Goal: Browse casually: Explore the website without a specific task or goal

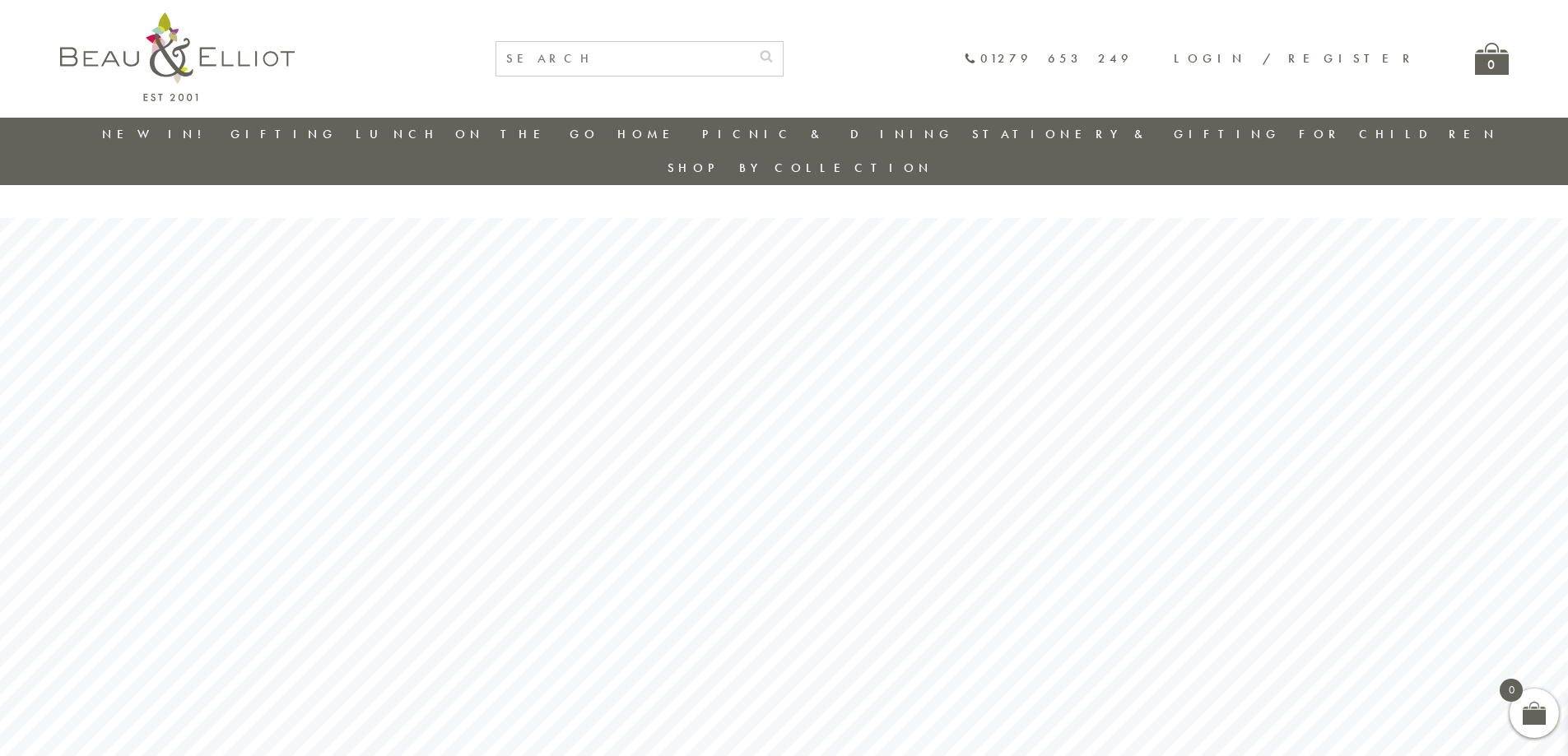
drag, startPoint x: 297, startPoint y: 90, endPoint x: 201, endPoint y: 281, distance: 213.8
click at [201, 291] on rs-slide at bounding box center [784, 544] width 1568 height 653
click at [166, 135] on link "New in!" at bounding box center [157, 133] width 110 height 16
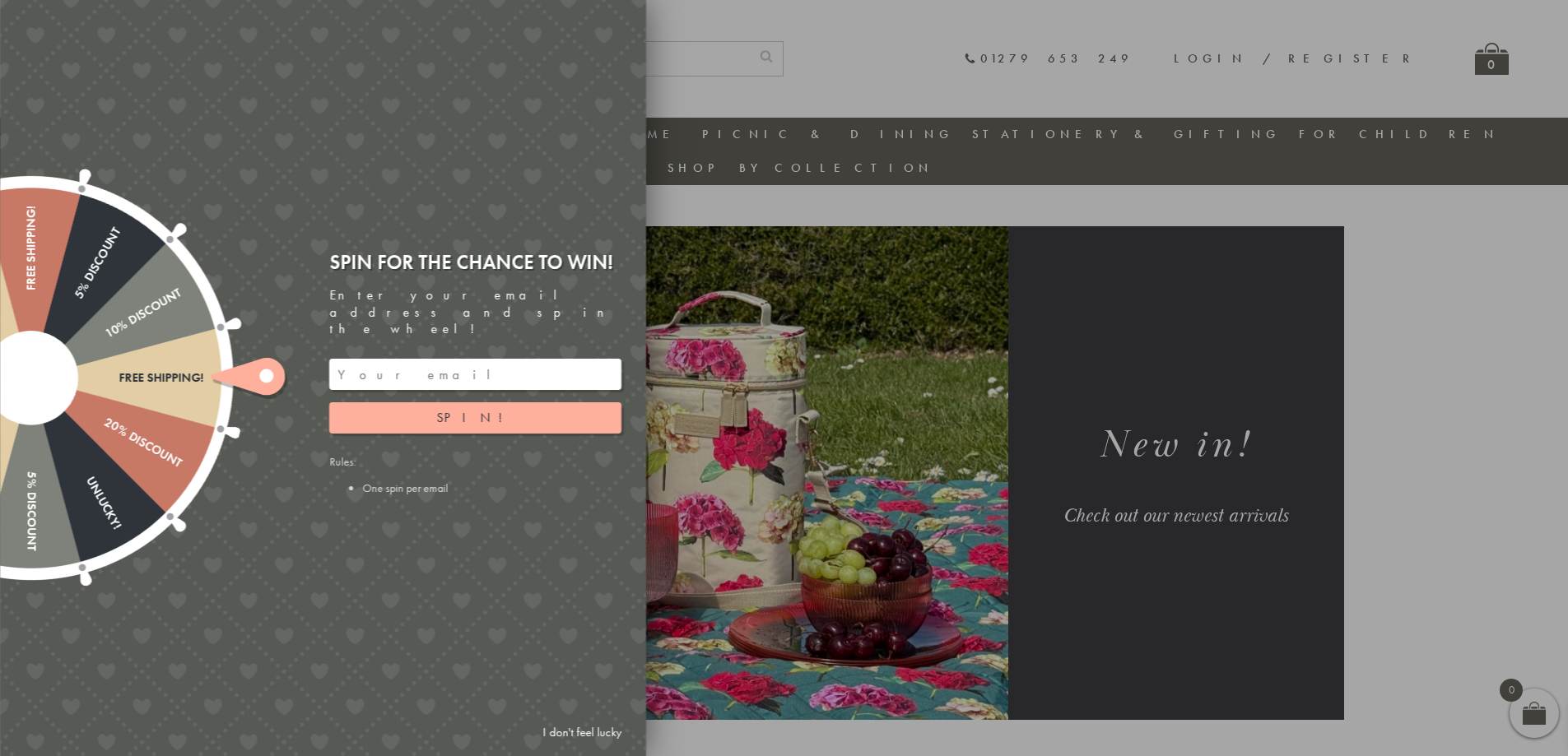
click at [726, 182] on div at bounding box center [784, 378] width 1568 height 756
click at [710, 175] on div at bounding box center [784, 378] width 1568 height 756
click at [534, 410] on button "Spin!" at bounding box center [476, 418] width 292 height 31
click at [494, 358] on input "email" at bounding box center [476, 374] width 292 height 31
click at [437, 358] on input "email" at bounding box center [476, 374] width 292 height 31
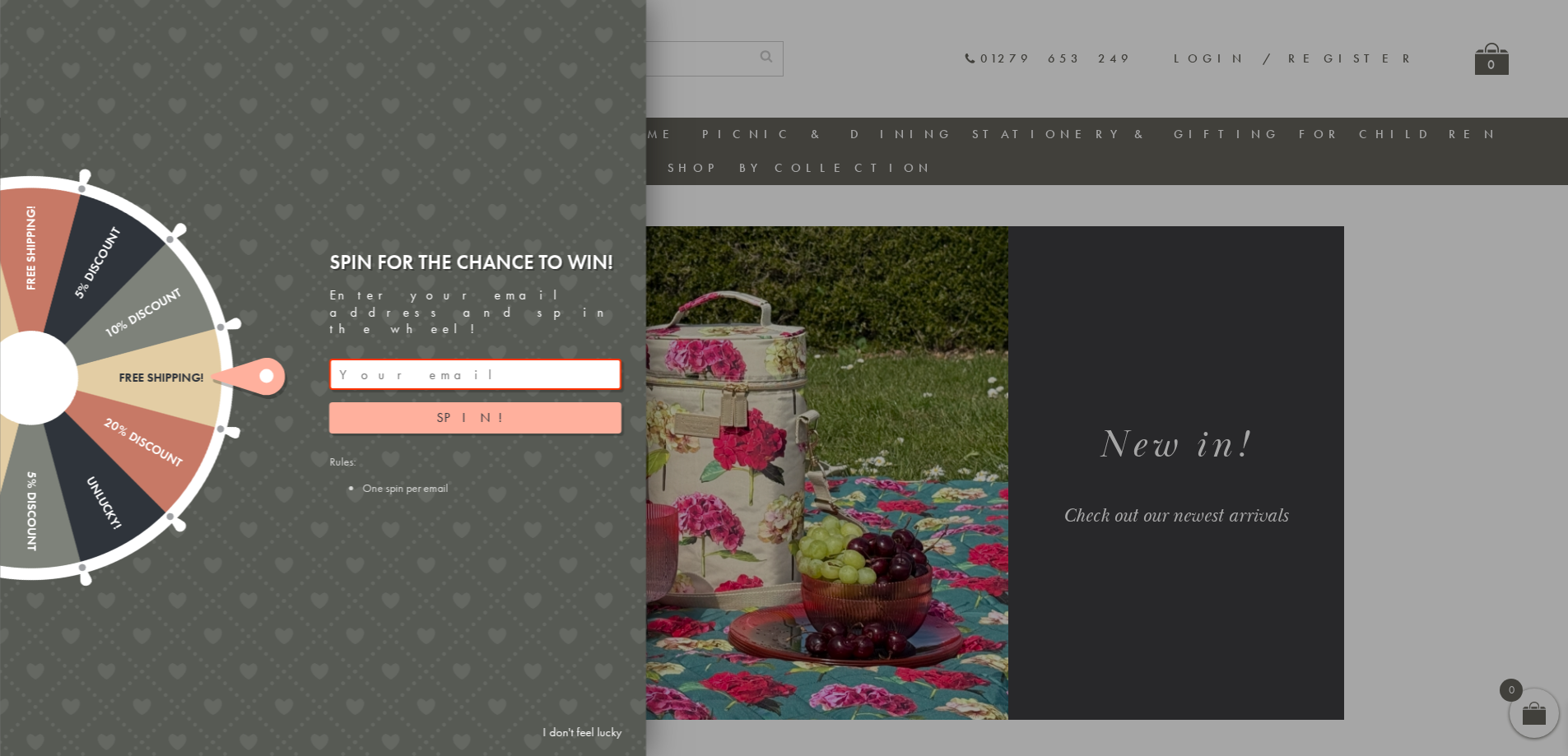
paste input "Dear Queenie, It's been a long time since we last communicated. I'm Amy from Ji…"
type input "Dear Queenie, It's been a long time since we last communicated. I'm Amy from Ji…"
drag, startPoint x: 610, startPoint y: 361, endPoint x: 217, endPoint y: 359, distance: 393.0
click at [217, 359] on div "Free shipping! 20% Discount Unlucky! 5% Discount 10% Discount Unlucky! 15% Disc…" at bounding box center [230, 378] width 832 height 756
click at [708, 188] on div at bounding box center [784, 378] width 1568 height 756
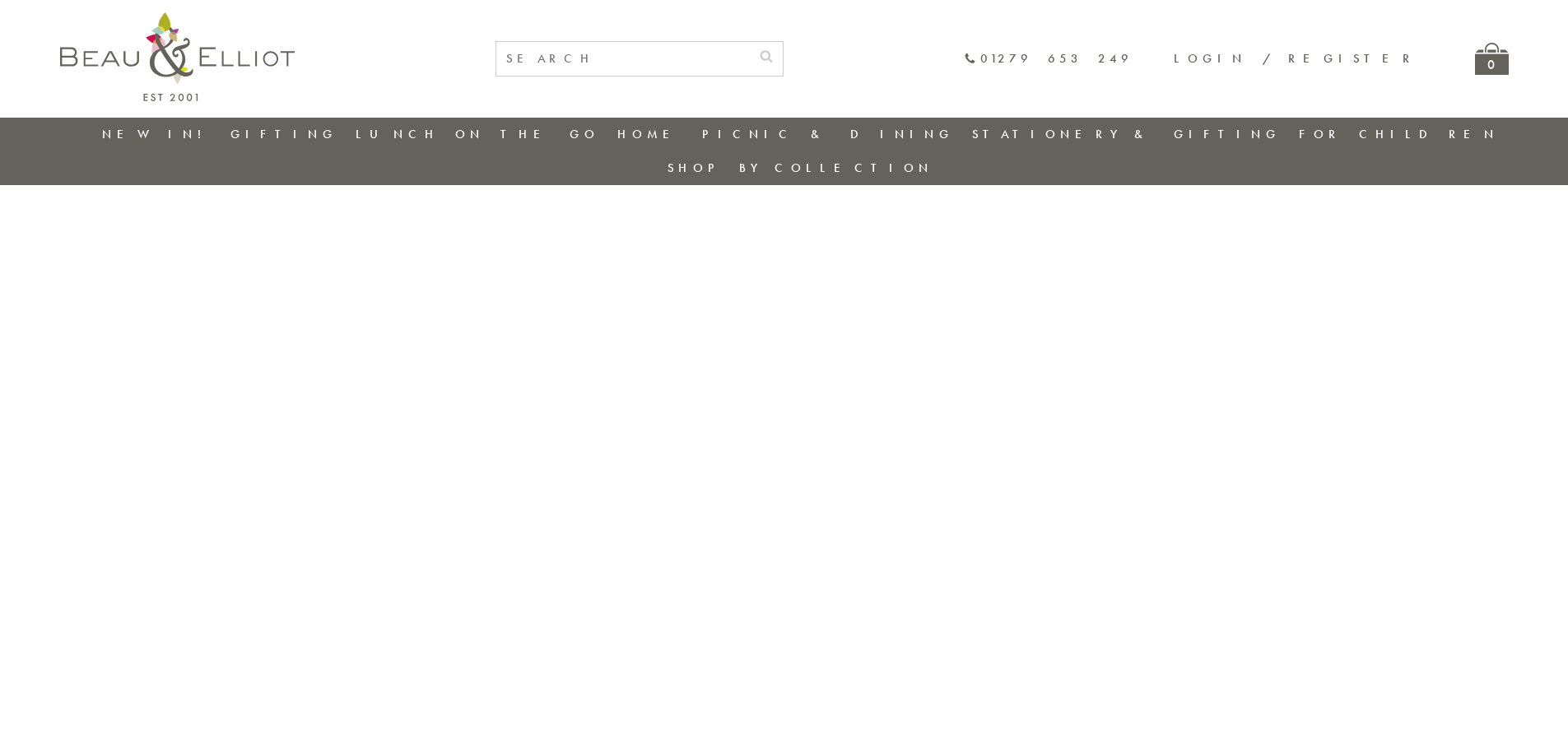
click at [321, 131] on ul "New in! Gifting Picnic & Dining Lunch On The Go Home Lunch On The Go Insulated …" at bounding box center [784, 152] width 1448 height 68
click at [303, 141] on link "Gifting" at bounding box center [284, 133] width 107 height 16
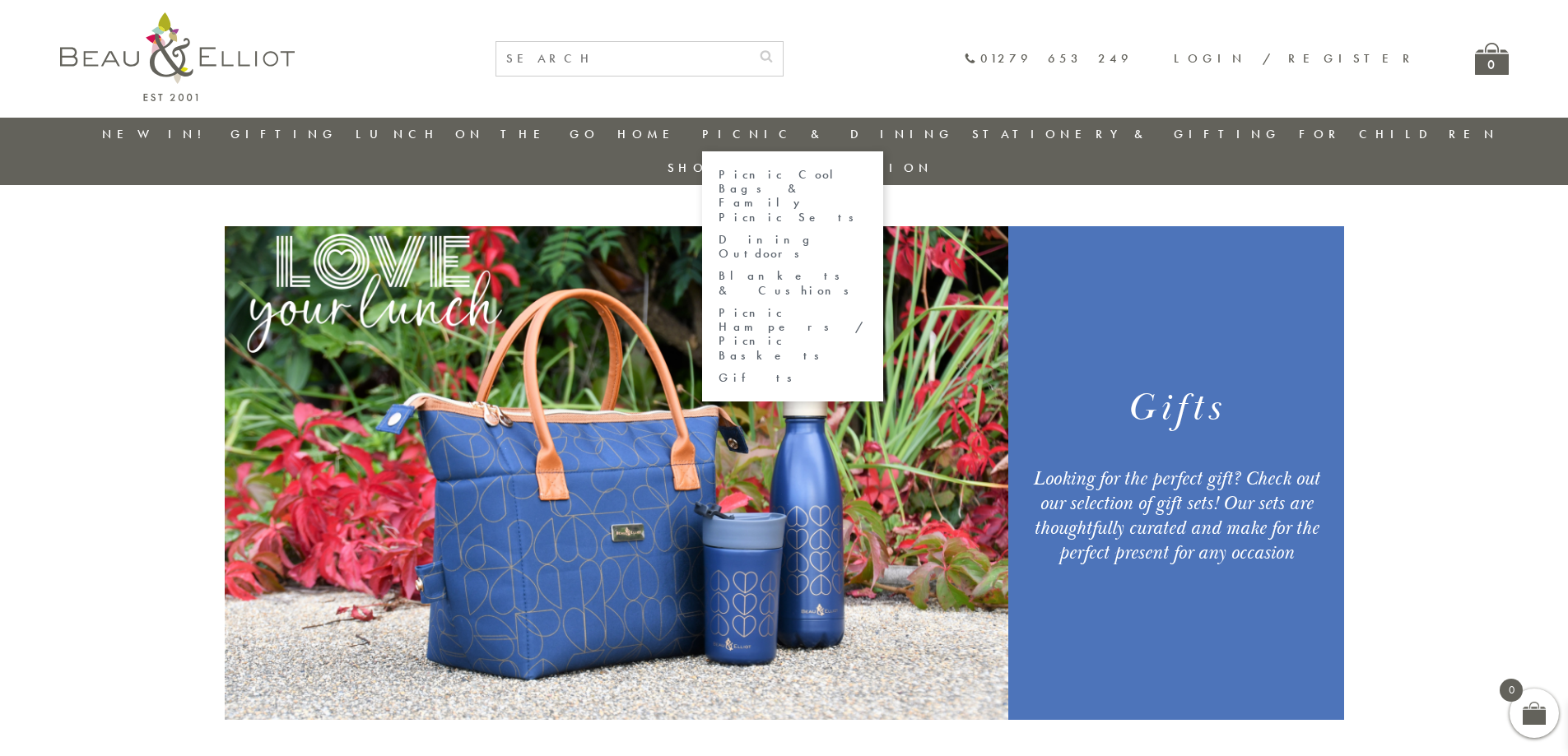
click at [732, 133] on link "Picnic & Dining" at bounding box center [828, 133] width 252 height 16
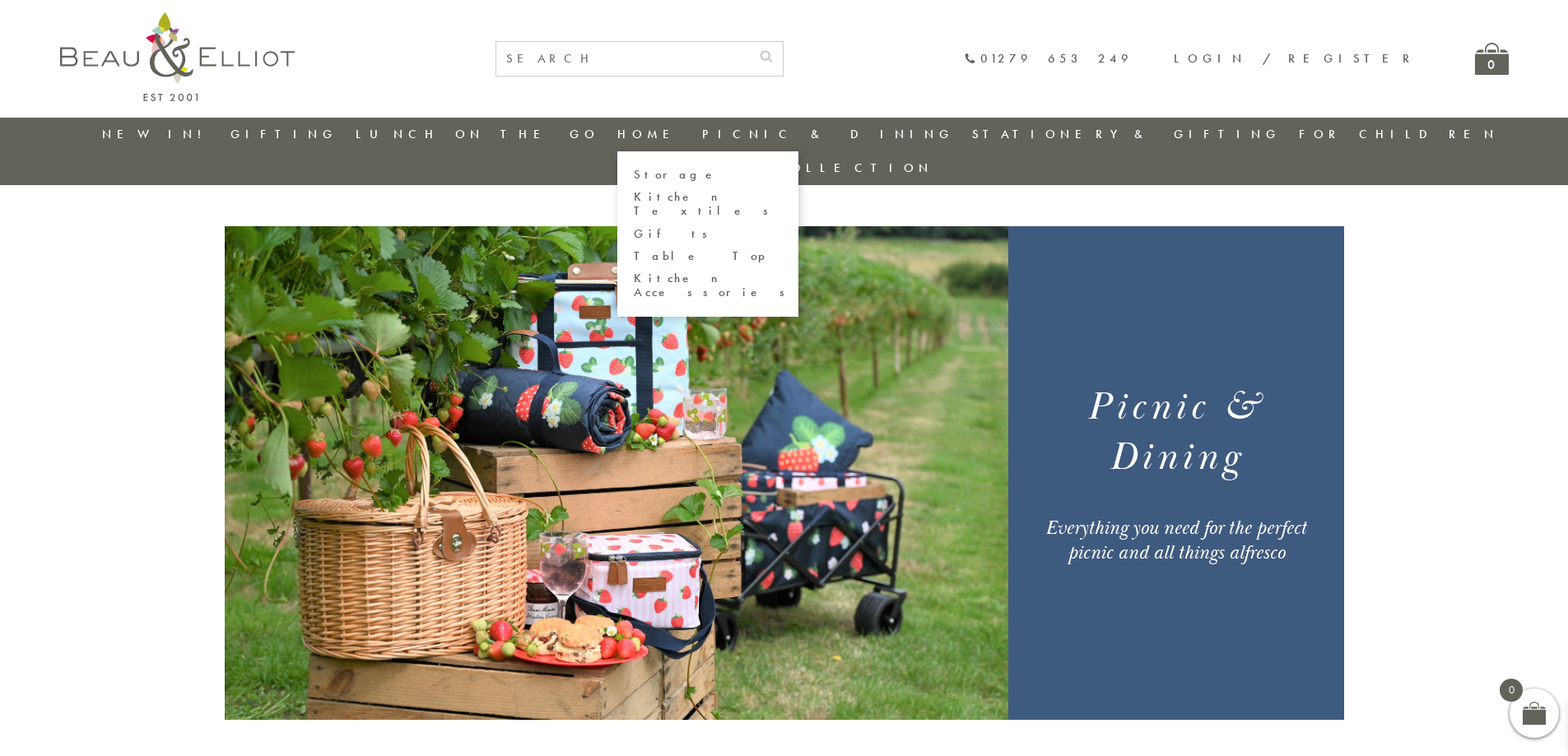
click at [633, 139] on link "Home" at bounding box center [651, 133] width 66 height 16
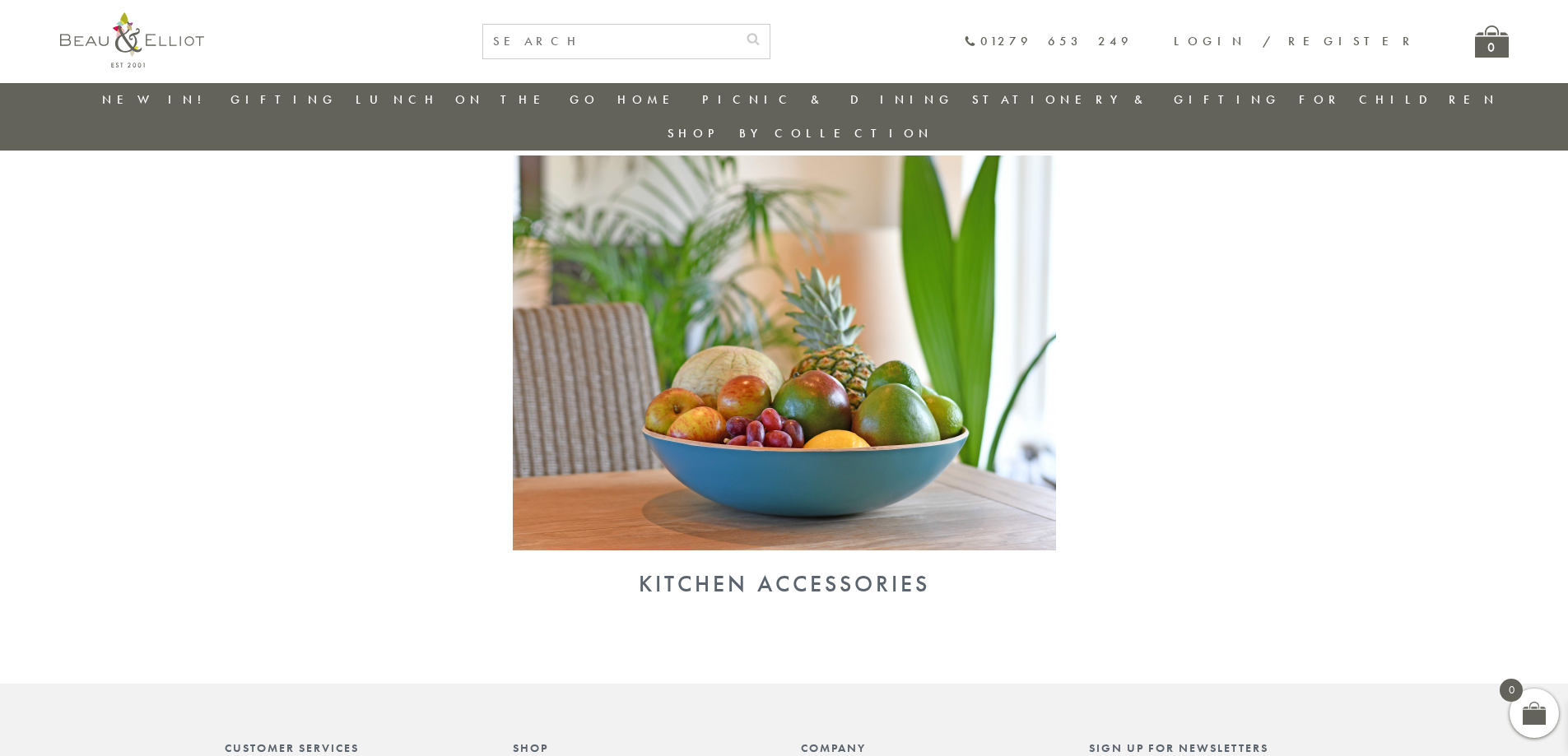
scroll to position [1533, 0]
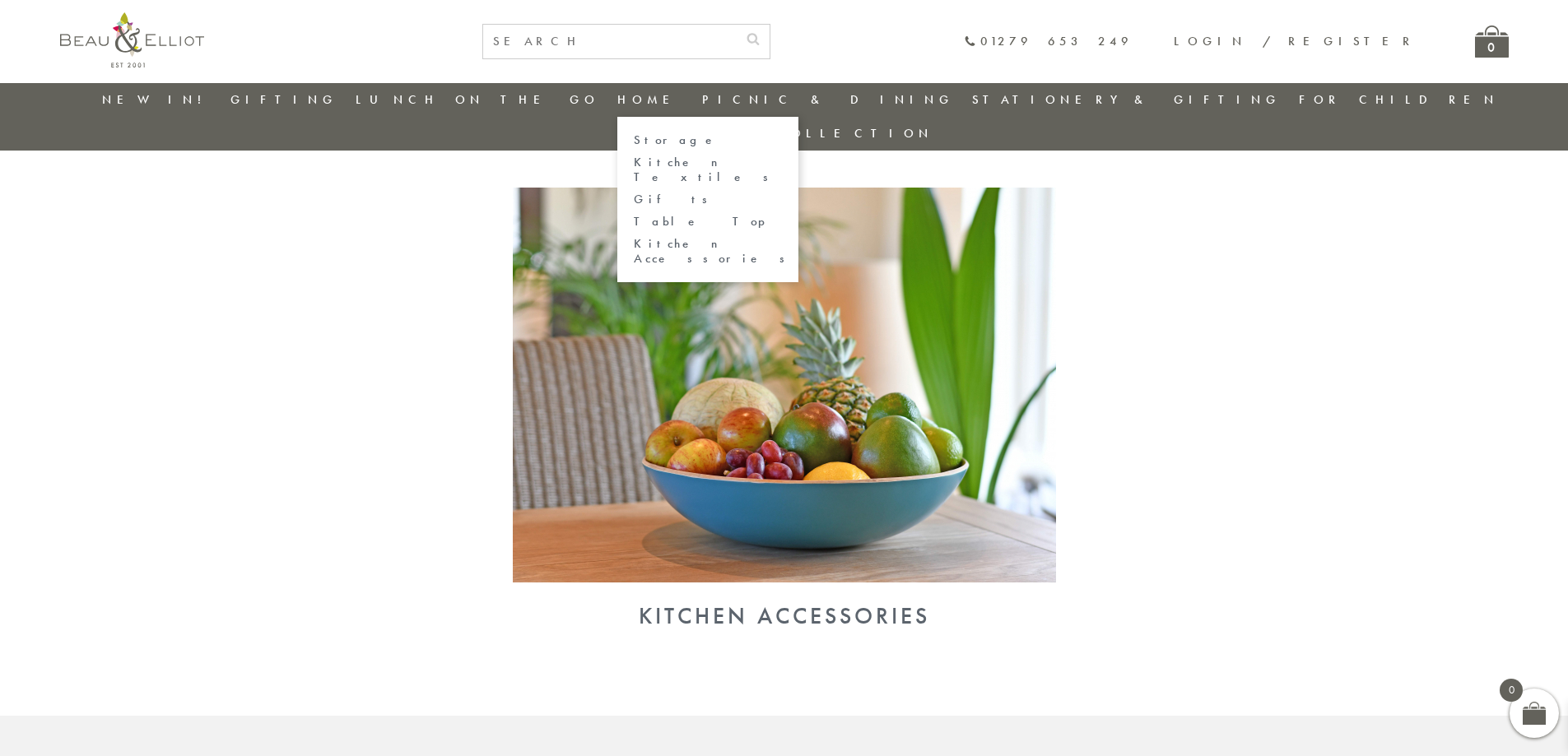
click at [634, 146] on link "Storage" at bounding box center [708, 140] width 148 height 14
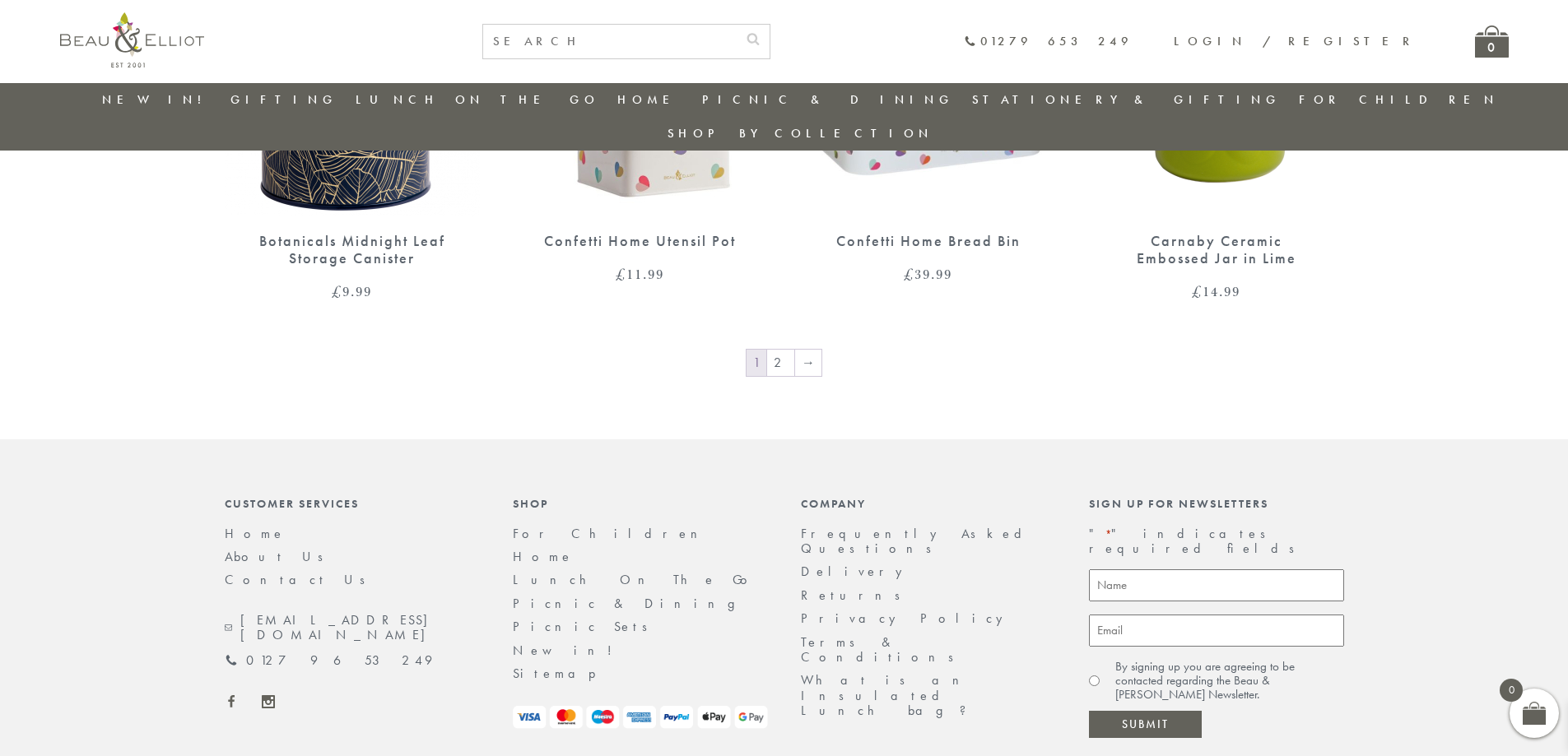
scroll to position [2751, 0]
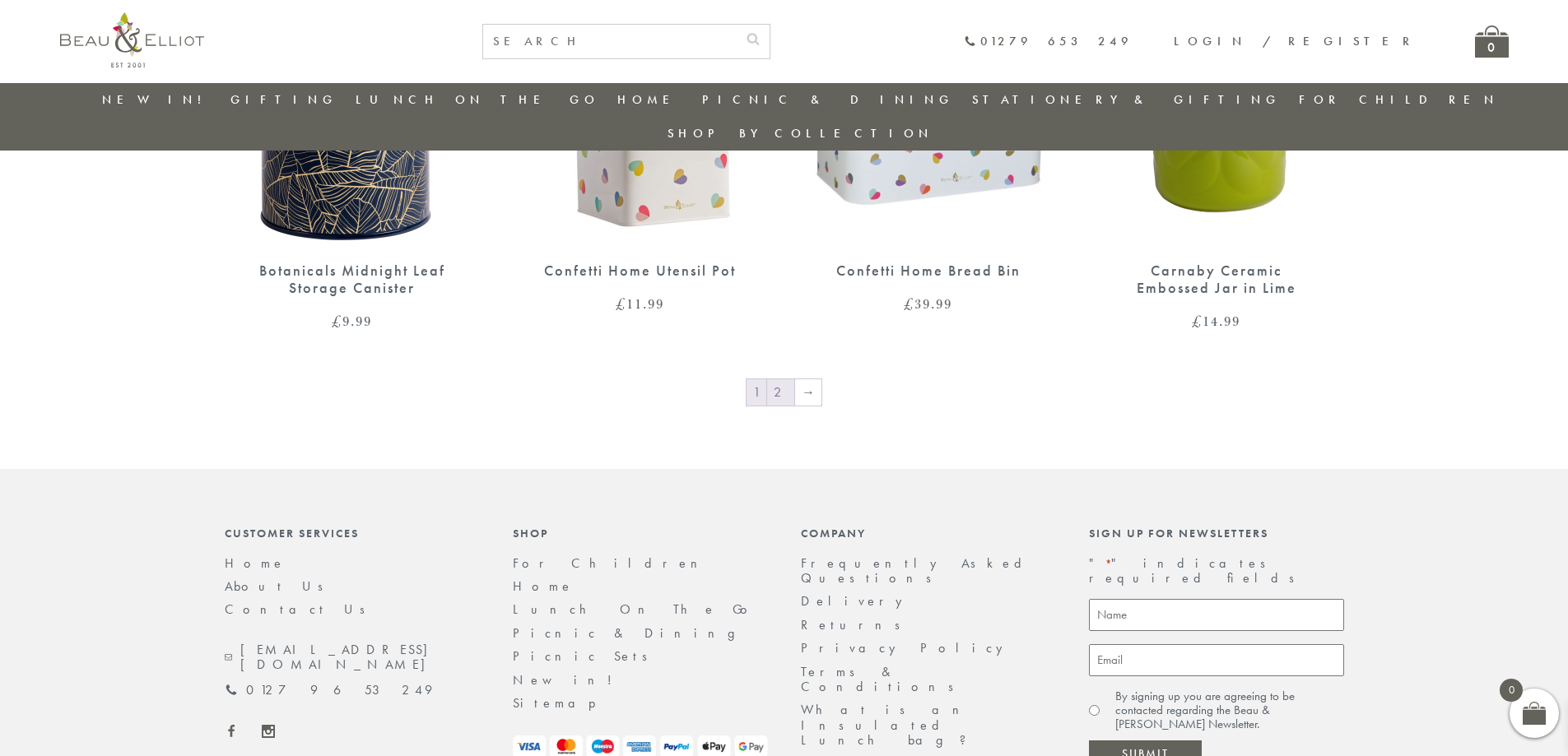
click at [779, 380] on link "2" at bounding box center [781, 392] width 27 height 26
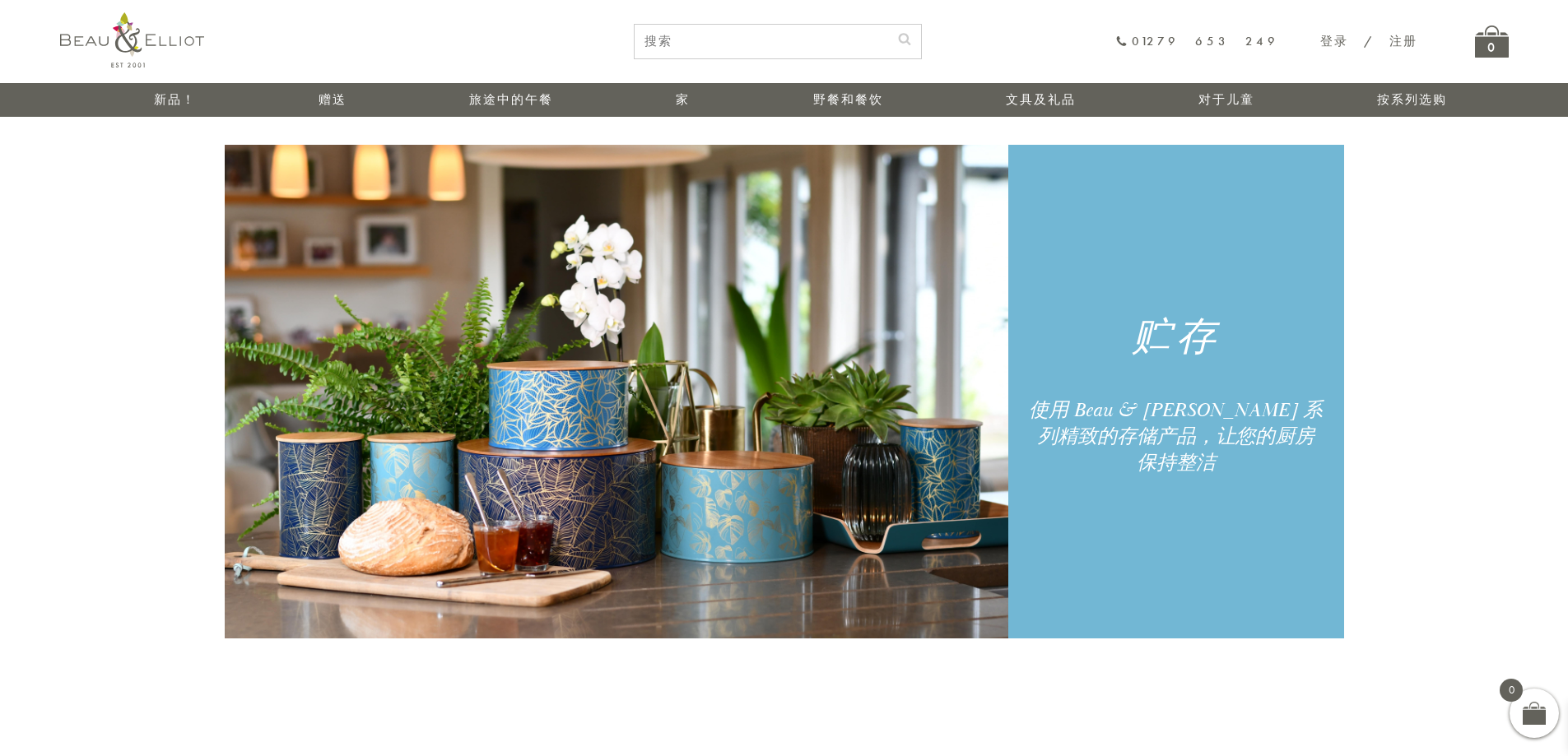
scroll to position [3, 0]
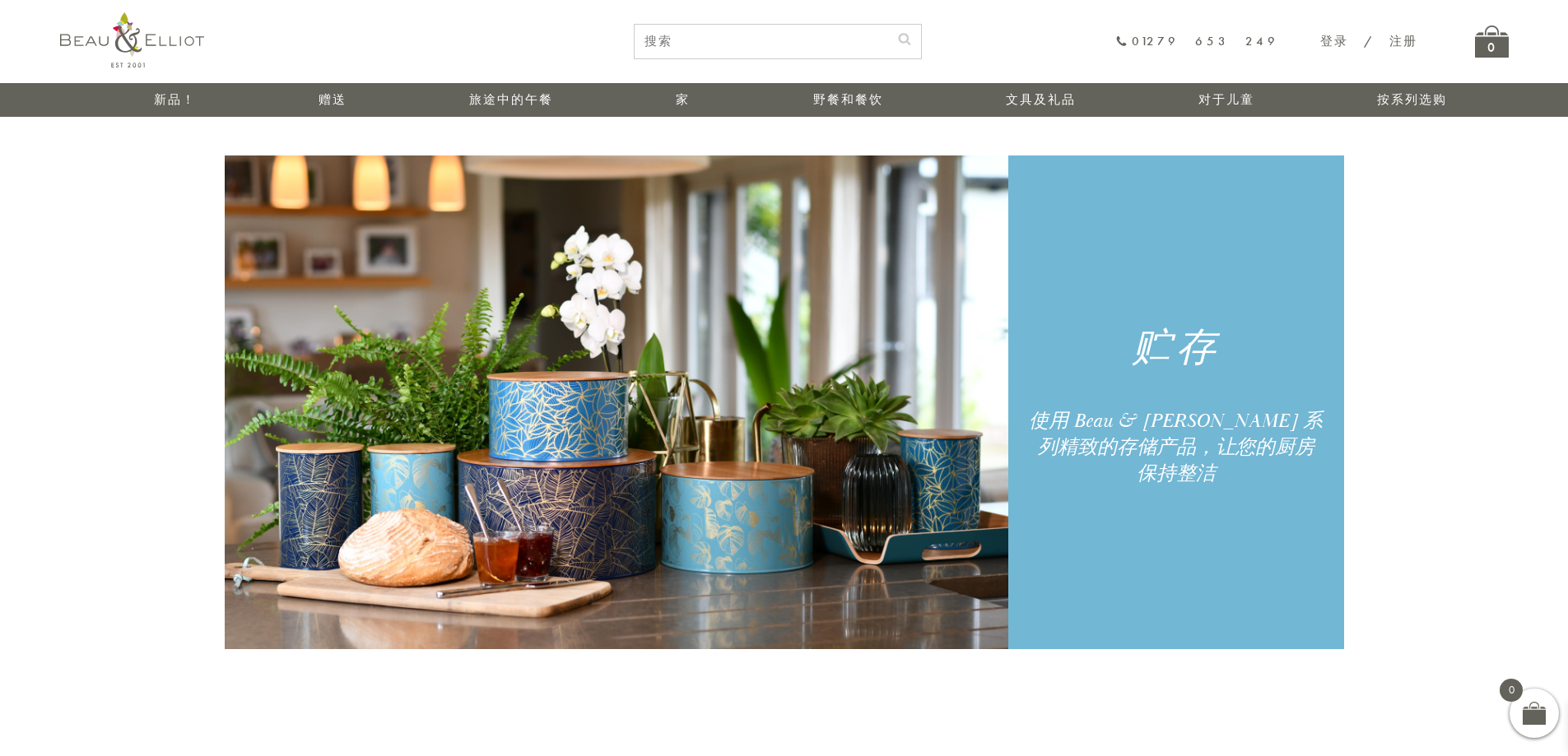
click at [1039, 95] on font "文具及礼品" at bounding box center [1041, 99] width 70 height 16
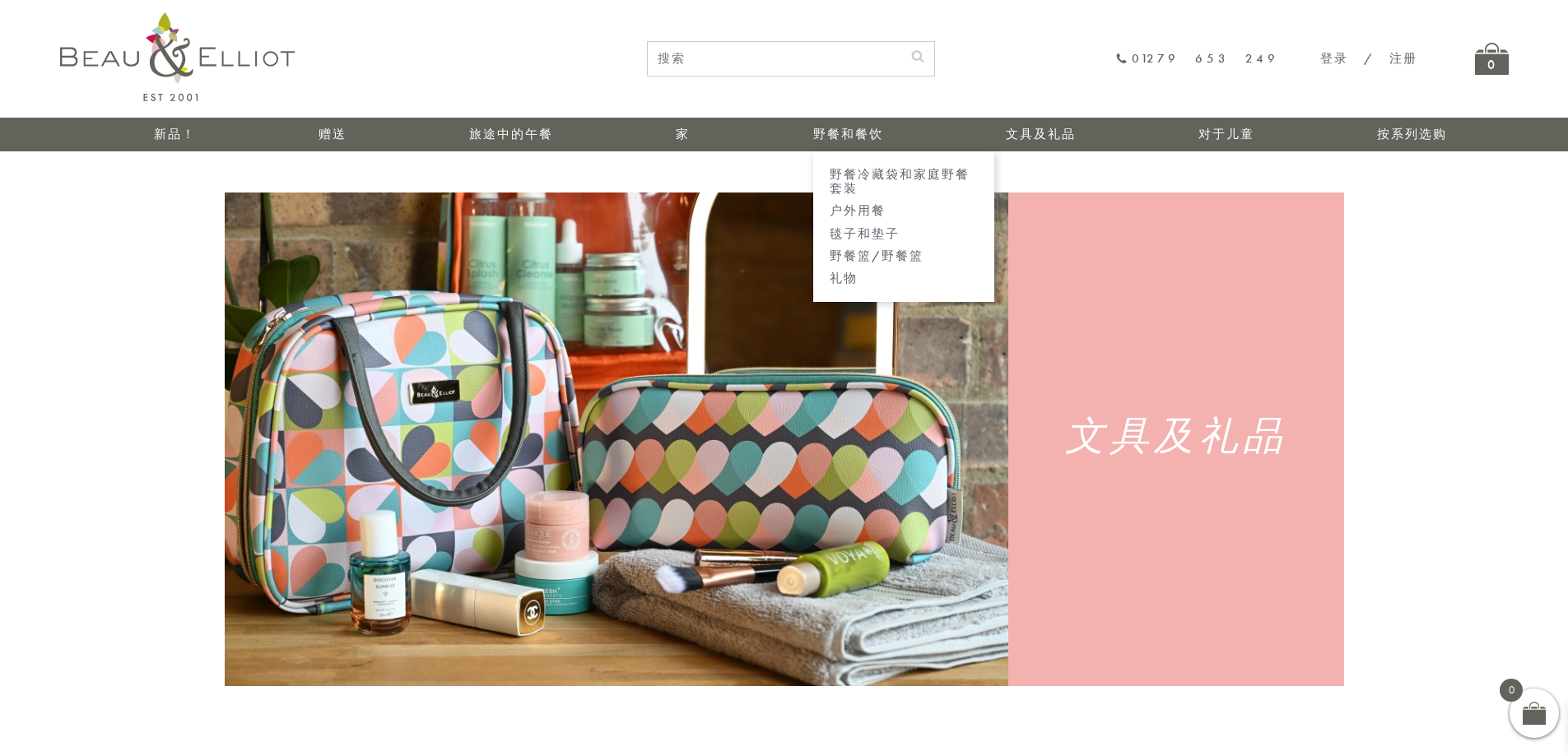
click at [849, 129] on font "野餐和餐饮" at bounding box center [848, 133] width 70 height 16
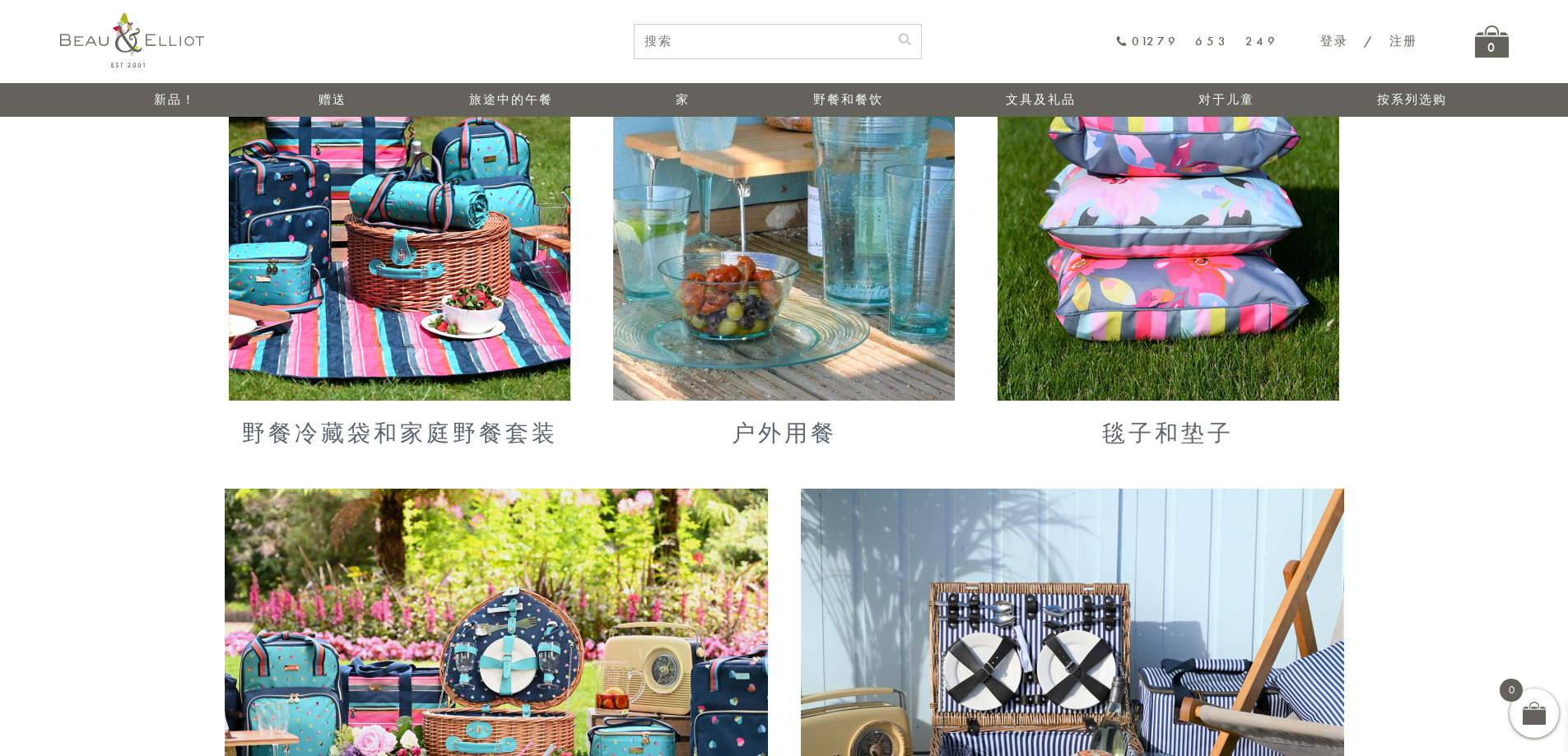
scroll to position [968, 0]
